Goal: Entertainment & Leisure: Consume media (video, audio)

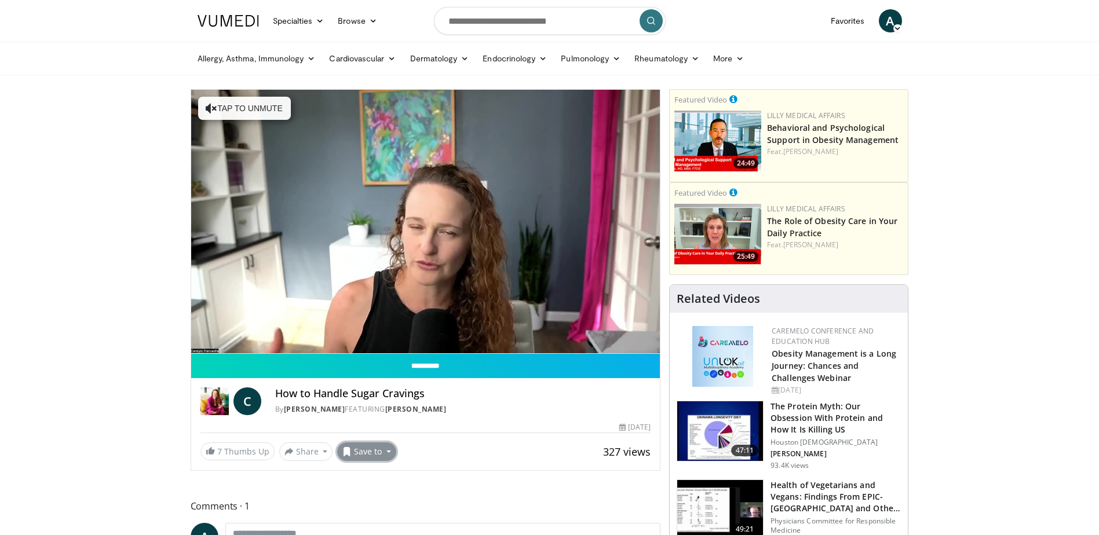
click at [382, 453] on button "Save to" at bounding box center [366, 452] width 59 height 19
click at [393, 399] on link "Must watch" at bounding box center [388, 399] width 100 height 19
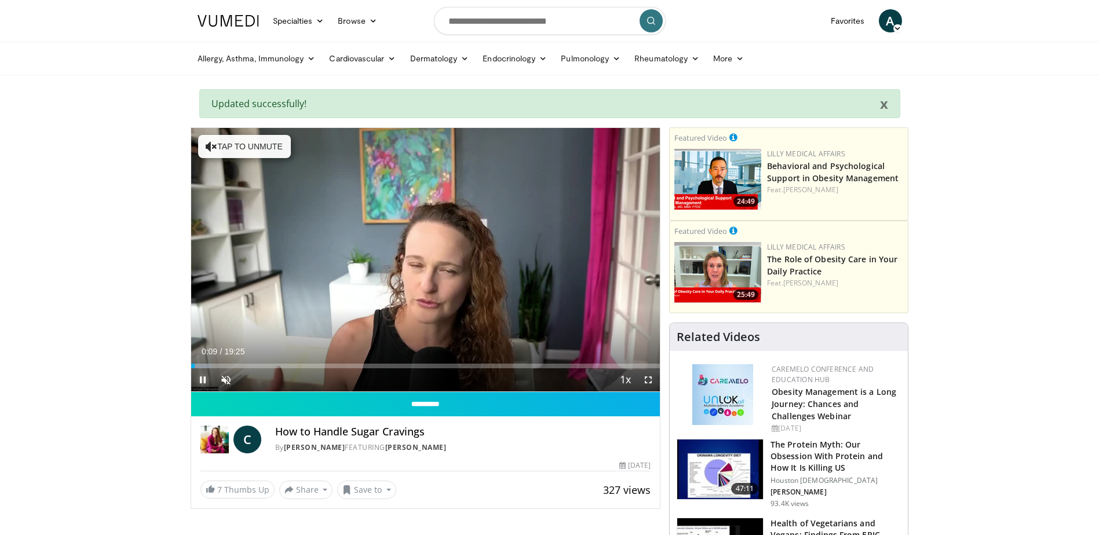
click at [203, 374] on span "Video Player" at bounding box center [202, 379] width 23 height 23
